Goal: Check status: Check status

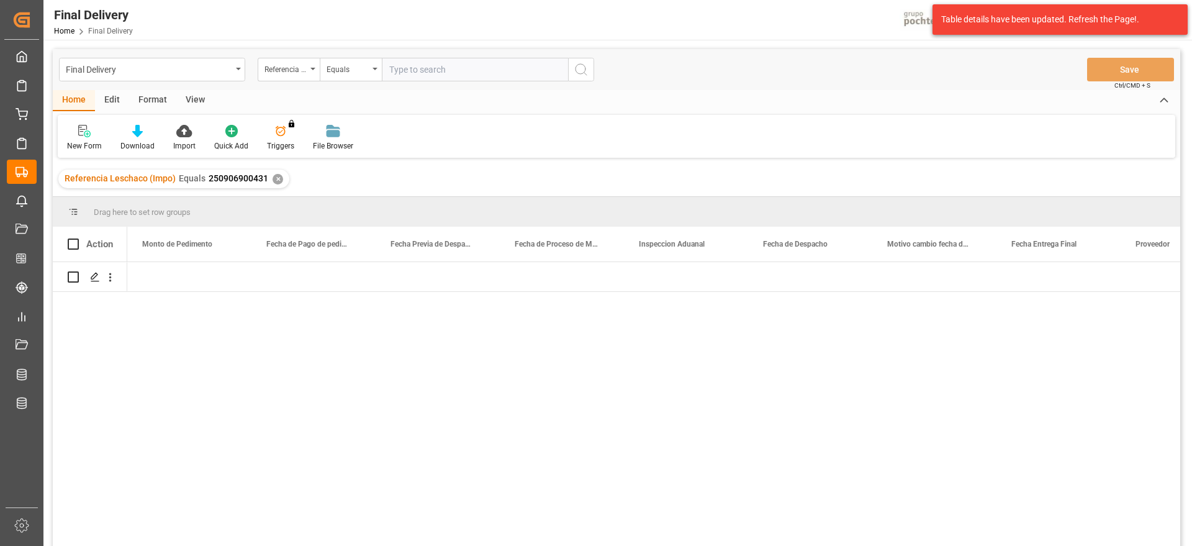
scroll to position [0, 3103]
drag, startPoint x: 282, startPoint y: 177, endPoint x: 274, endPoint y: 178, distance: 8.2
click at [278, 177] on div "Referencia Leschaco (Impo) Equals 250906900431 ✕" at bounding box center [173, 178] width 231 height 19
click at [274, 178] on div "✕" at bounding box center [277, 179] width 11 height 11
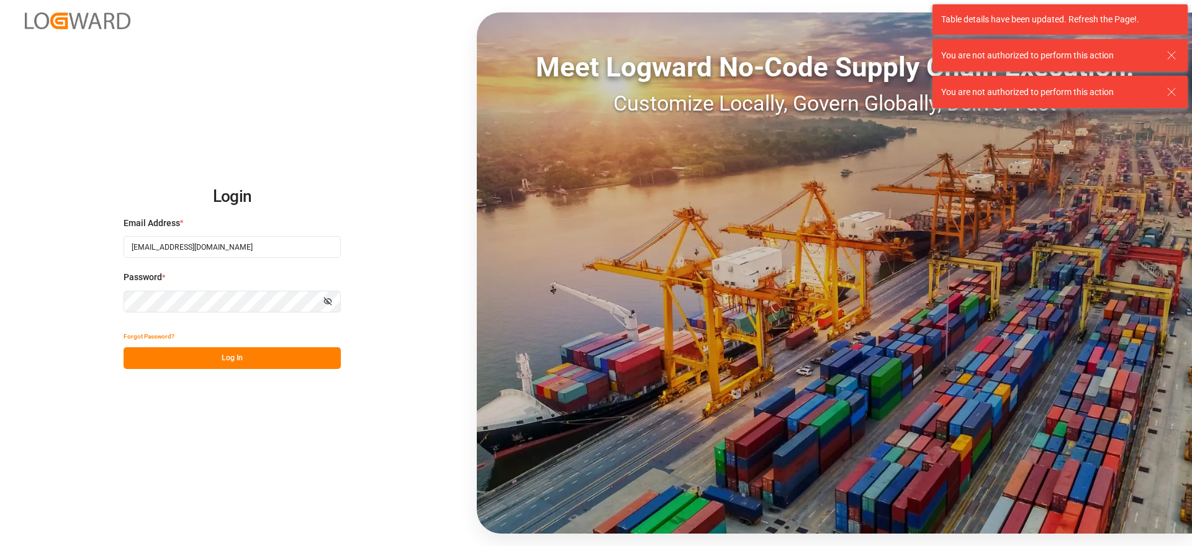
click at [256, 355] on button "Log In" at bounding box center [231, 358] width 217 height 22
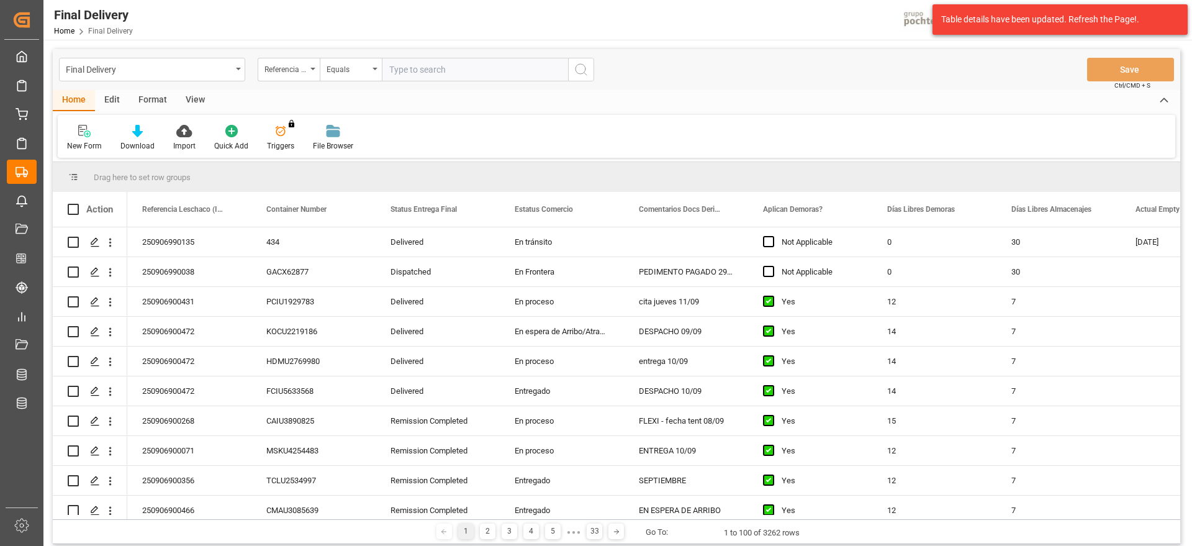
click at [455, 71] on input "text" at bounding box center [475, 70] width 186 height 24
type input "250906900188"
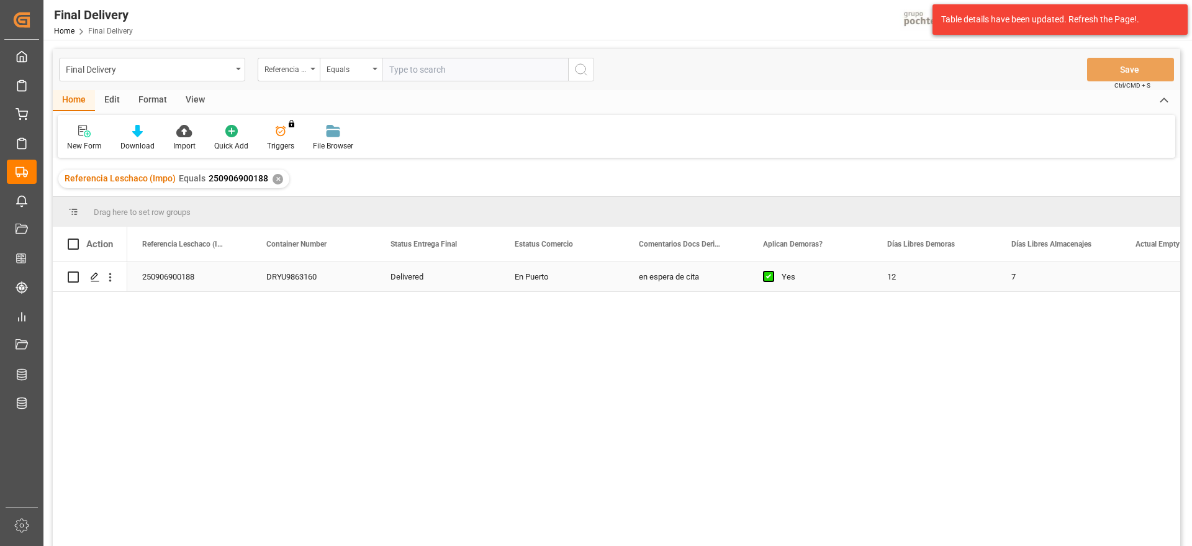
click at [439, 279] on div "Delivered" at bounding box center [437, 276] width 124 height 29
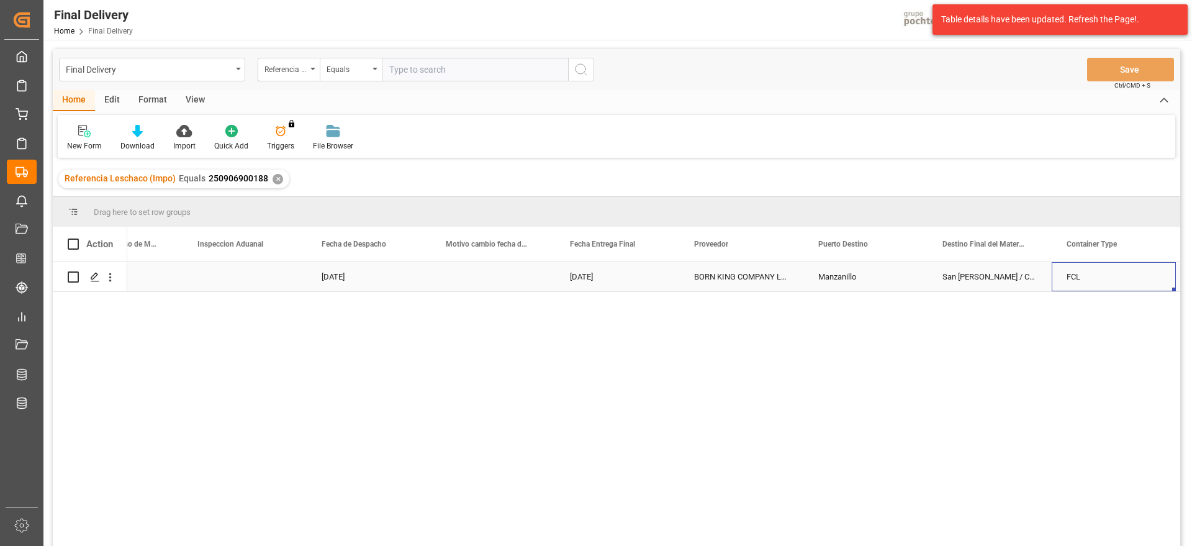
scroll to position [0, 3544]
